Goal: Task Accomplishment & Management: Complete application form

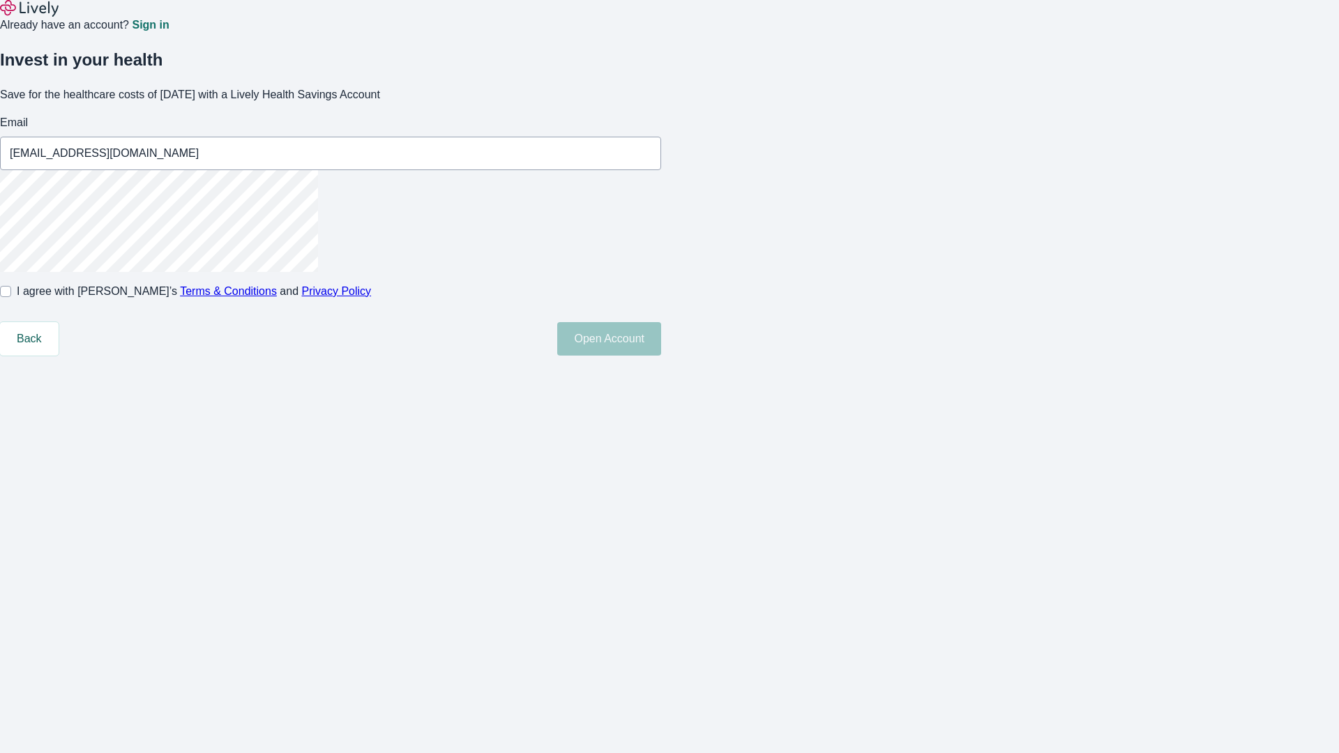
click at [11, 297] on input "I agree with Lively’s Terms & Conditions and Privacy Policy" at bounding box center [5, 291] width 11 height 11
checkbox input "true"
click at [661, 356] on button "Open Account" at bounding box center [609, 338] width 104 height 33
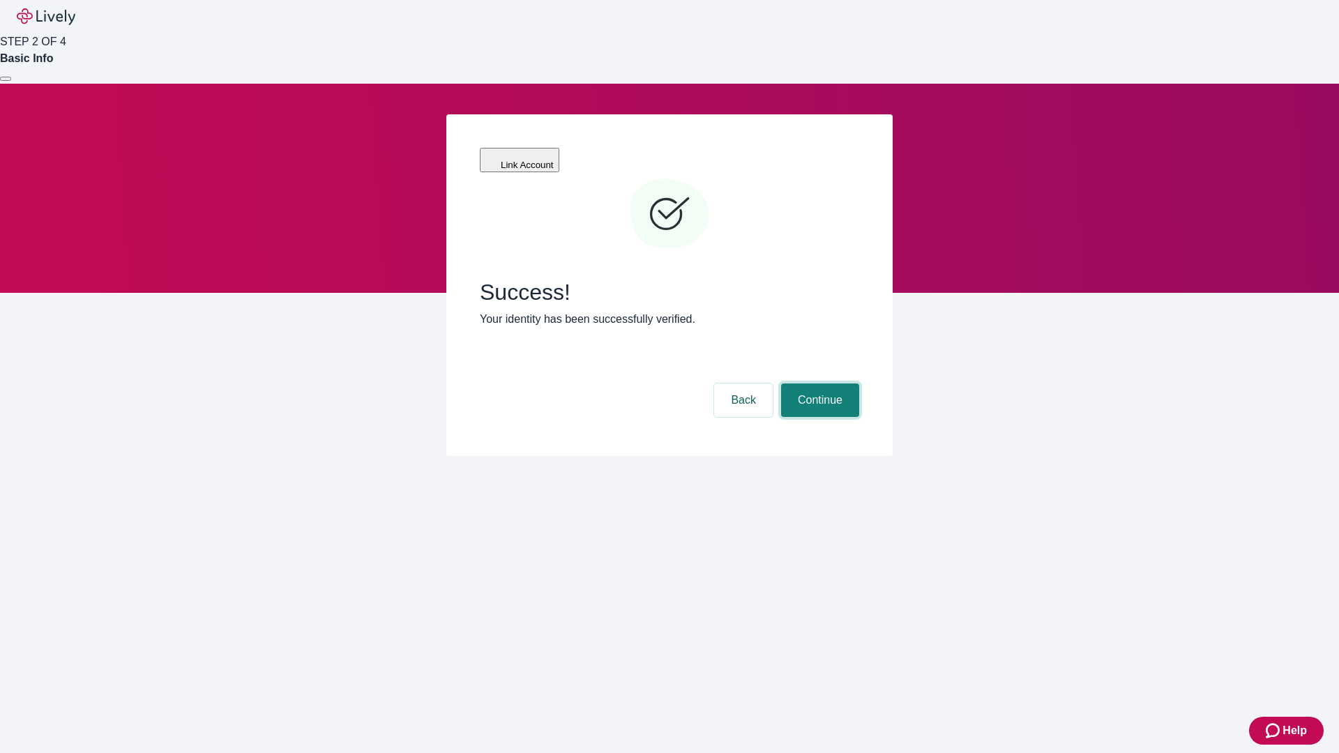
click at [818, 384] on button "Continue" at bounding box center [820, 400] width 78 height 33
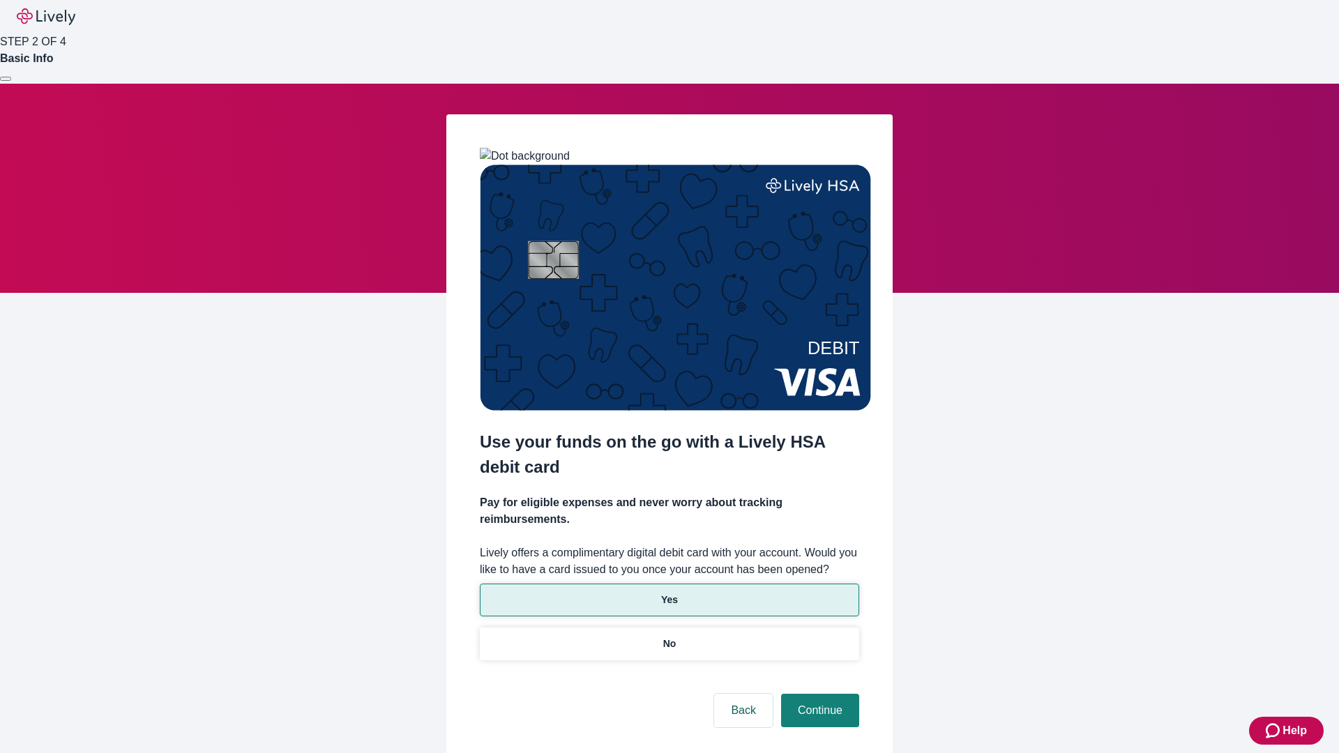
click at [669, 593] on p "Yes" at bounding box center [669, 600] width 17 height 15
click at [818, 694] on button "Continue" at bounding box center [820, 710] width 78 height 33
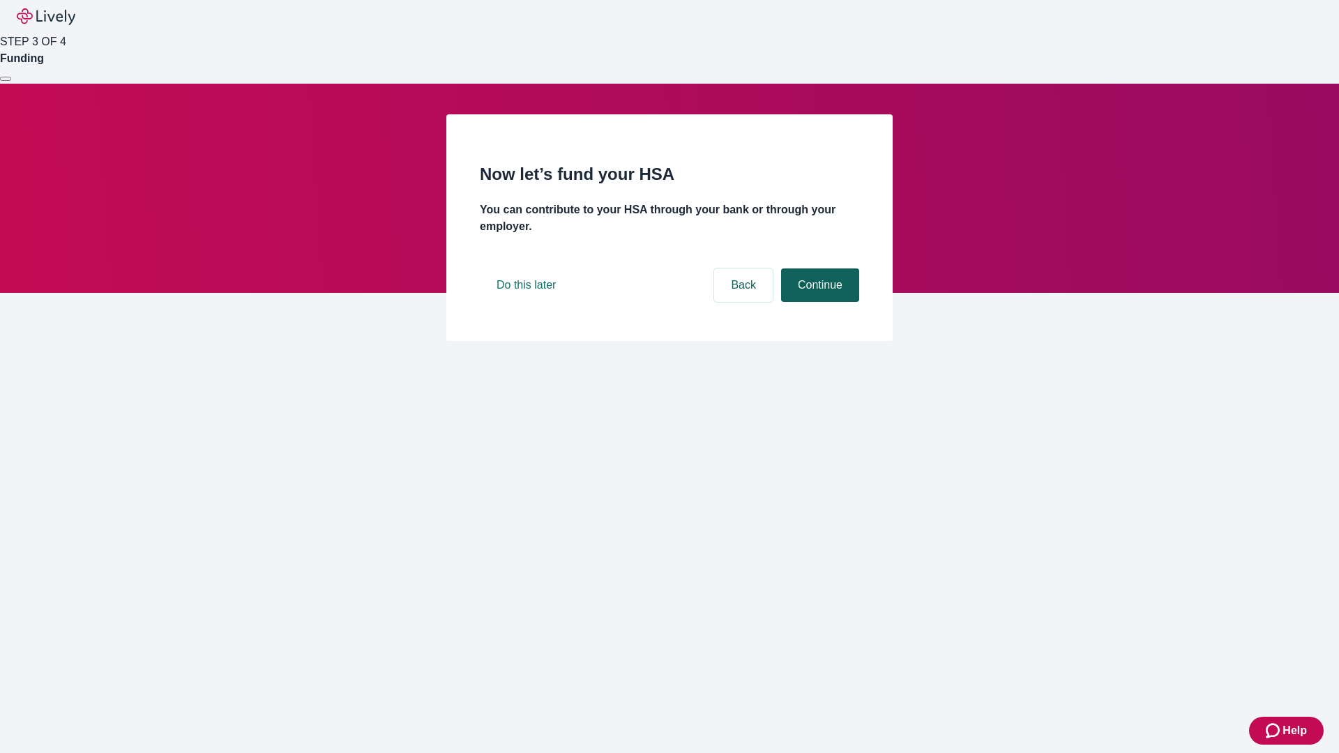
click at [818, 302] on button "Continue" at bounding box center [820, 285] width 78 height 33
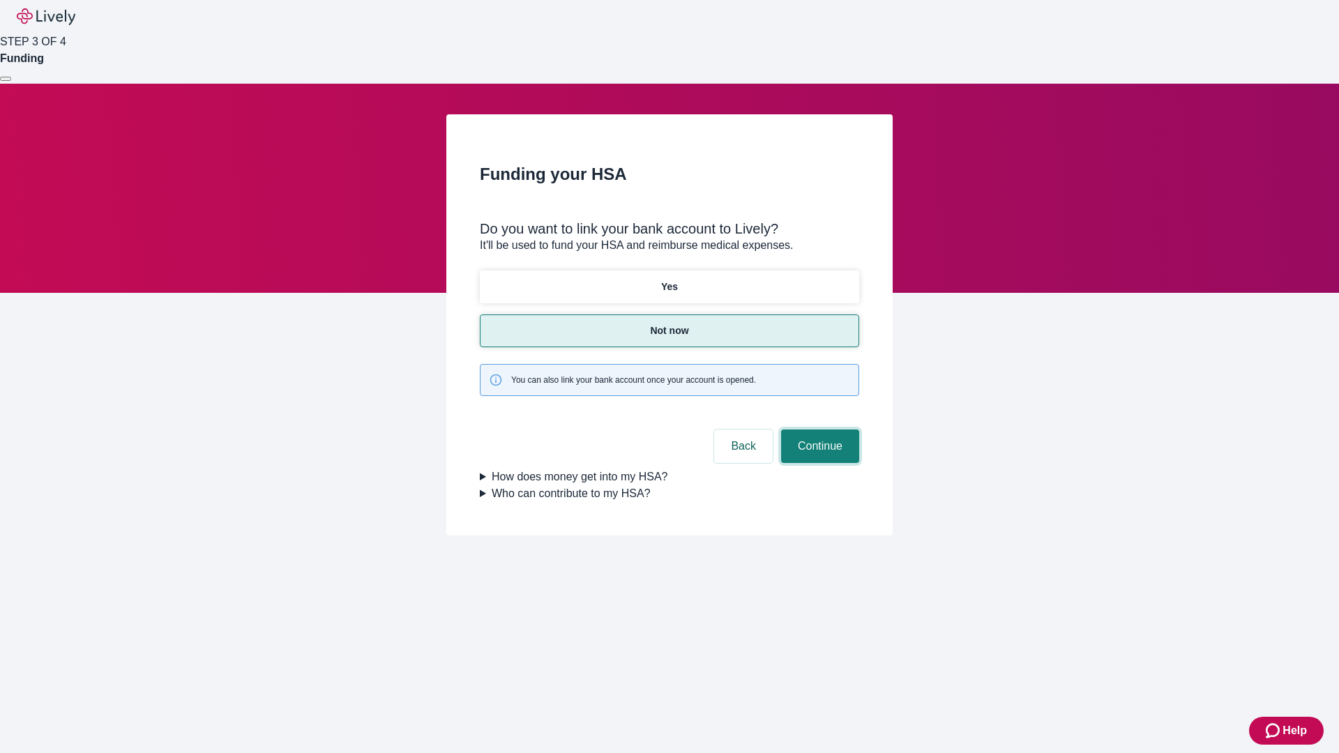
click at [818, 430] on button "Continue" at bounding box center [820, 446] width 78 height 33
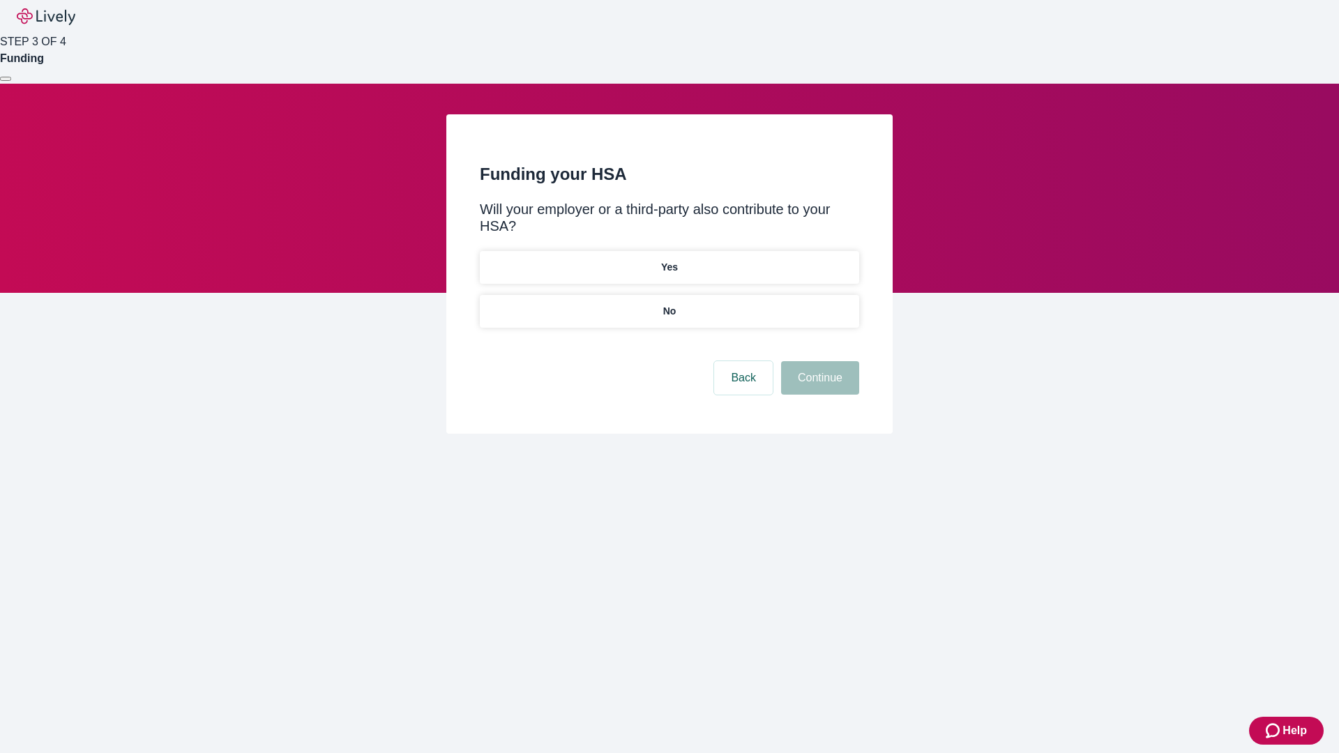
click at [669, 304] on p "No" at bounding box center [669, 311] width 13 height 15
click at [818, 361] on button "Continue" at bounding box center [820, 377] width 78 height 33
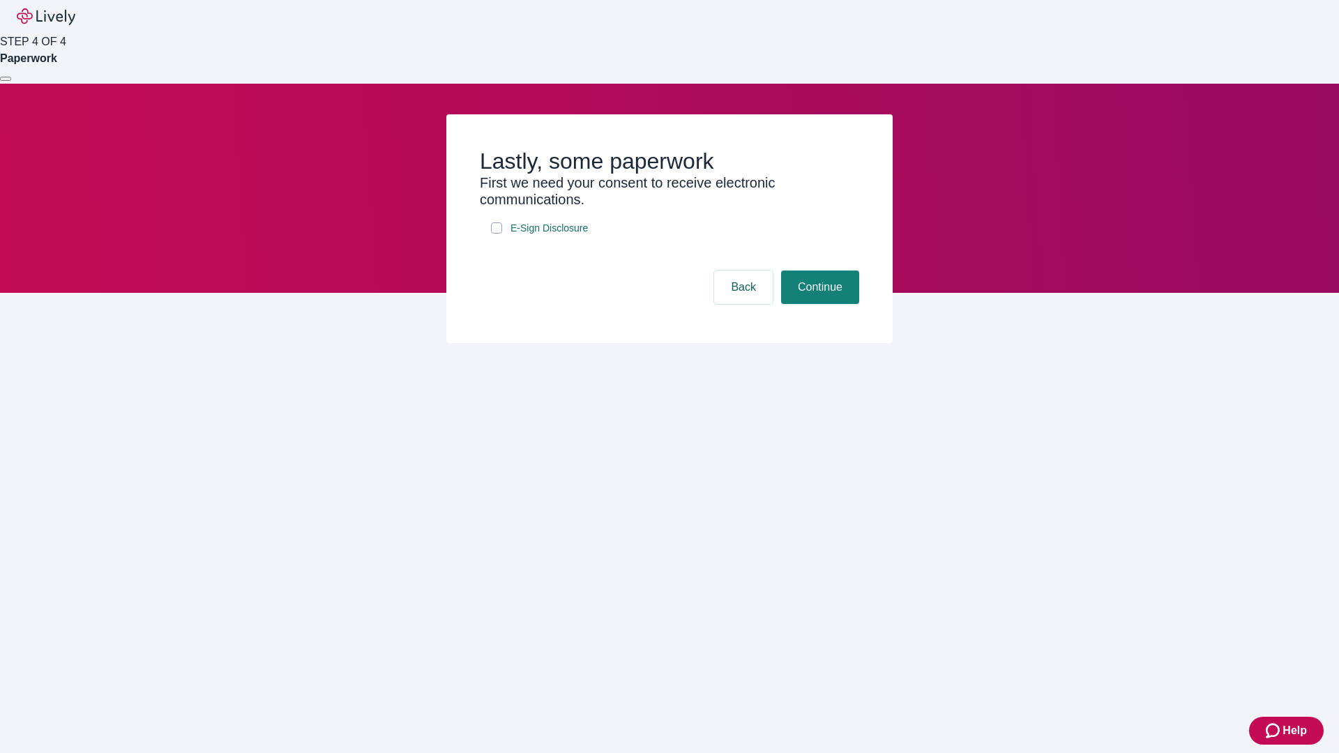
click at [497, 234] on input "E-Sign Disclosure" at bounding box center [496, 228] width 11 height 11
checkbox input "true"
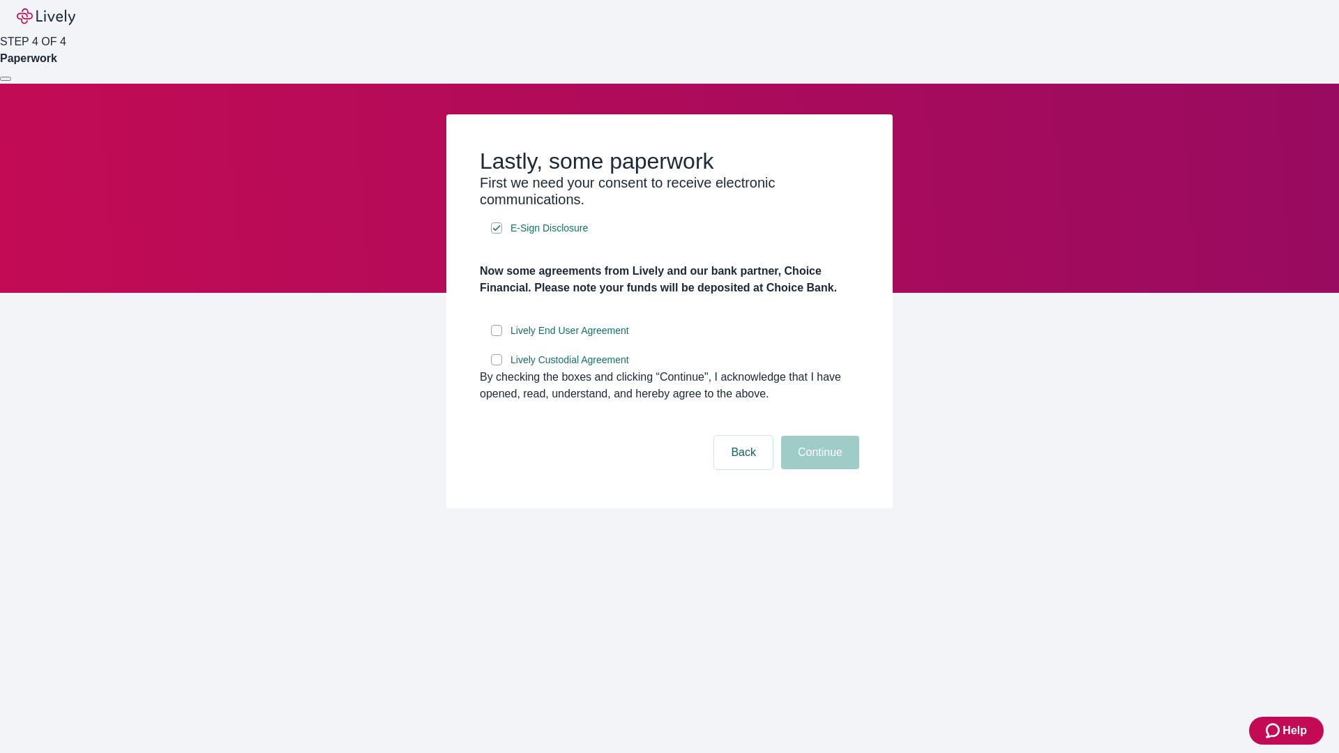
click at [497, 336] on input "Lively End User Agreement" at bounding box center [496, 330] width 11 height 11
checkbox input "true"
click at [497, 365] on input "Lively Custodial Agreement" at bounding box center [496, 359] width 11 height 11
checkbox input "true"
click at [818, 469] on button "Continue" at bounding box center [820, 452] width 78 height 33
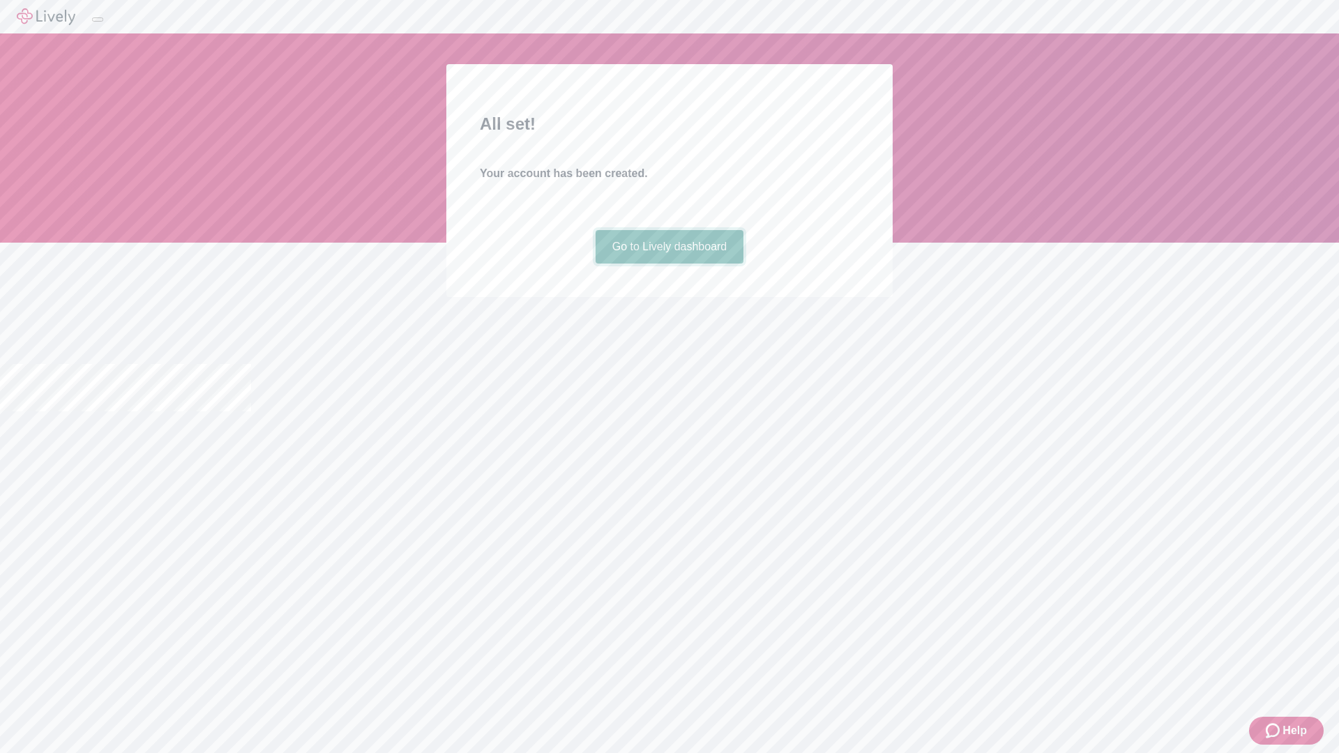
click at [669, 264] on link "Go to Lively dashboard" at bounding box center [670, 246] width 149 height 33
